Goal: Information Seeking & Learning: Learn about a topic

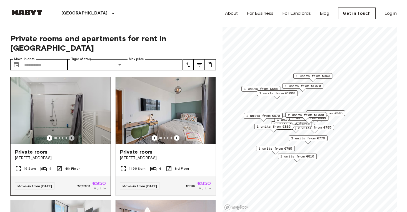
click at [72, 135] on icon "Previous image" at bounding box center [72, 138] width 6 height 6
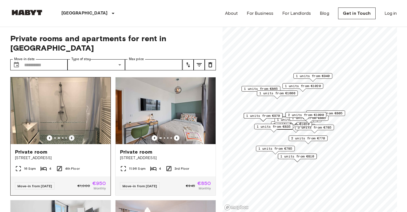
click at [72, 135] on icon "Previous image" at bounding box center [72, 138] width 6 height 6
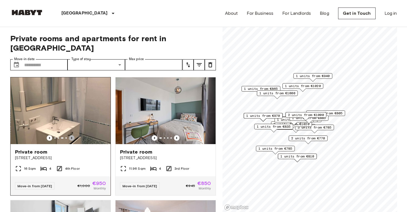
click at [72, 135] on icon "Previous image" at bounding box center [72, 138] width 6 height 6
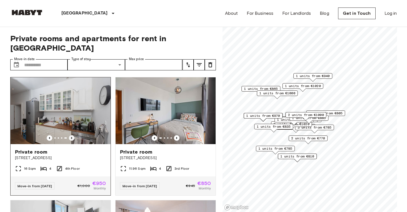
click at [72, 135] on icon "Previous image" at bounding box center [72, 138] width 6 height 6
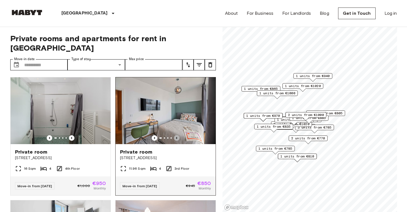
click at [177, 135] on icon "Previous image" at bounding box center [177, 138] width 6 height 6
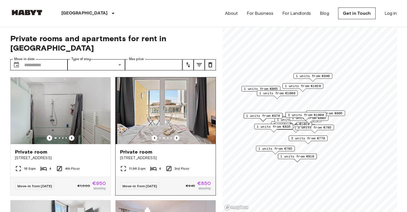
click at [177, 135] on icon "Previous image" at bounding box center [177, 138] width 6 height 6
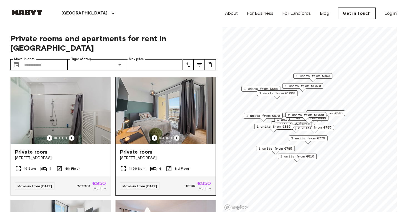
click at [177, 135] on icon "Previous image" at bounding box center [177, 138] width 6 height 6
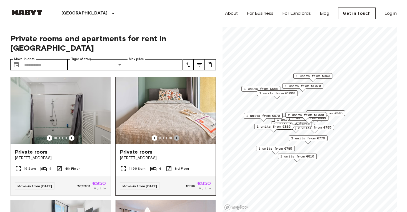
click at [177, 135] on icon "Previous image" at bounding box center [177, 138] width 6 height 6
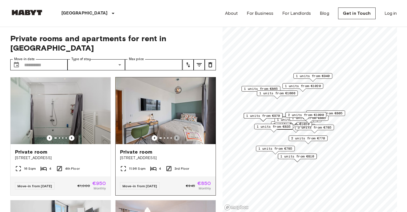
click at [177, 135] on icon "Previous image" at bounding box center [177, 138] width 6 height 6
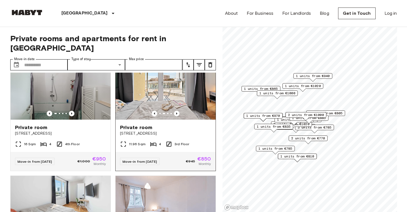
scroll to position [27, 0]
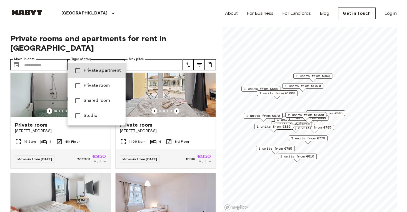
click at [121, 53] on div at bounding box center [203, 106] width 407 height 212
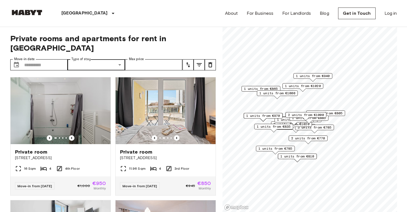
scroll to position [0, 0]
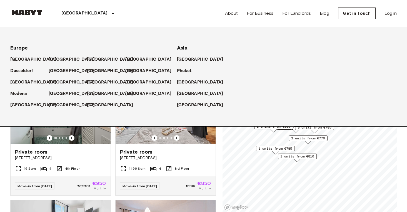
click at [110, 14] on icon at bounding box center [113, 13] width 7 height 7
